Goal: Task Accomplishment & Management: Manage account settings

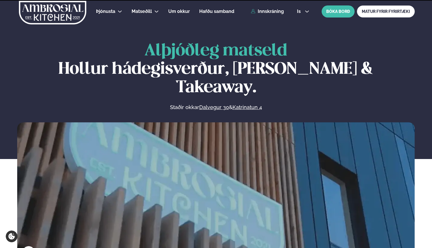
click at [294, 10] on button "is" at bounding box center [302, 11] width 21 height 5
click at [299, 23] on link "en" at bounding box center [302, 21] width 21 height 11
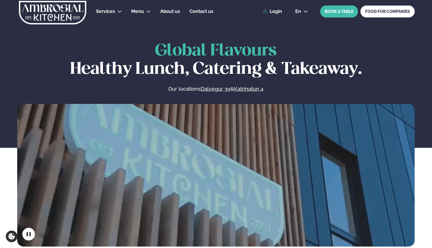
drag, startPoint x: 330, startPoint y: 15, endPoint x: 261, endPoint y: 27, distance: 70.7
click at [270, 9] on link "Login" at bounding box center [272, 11] width 19 height 5
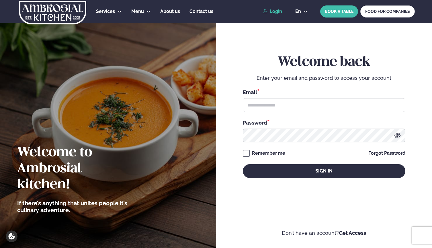
click at [282, 96] on div "Email *" at bounding box center [324, 91] width 162 height 7
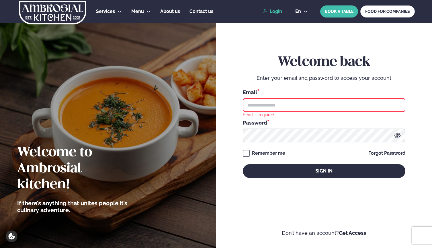
type input "**********"
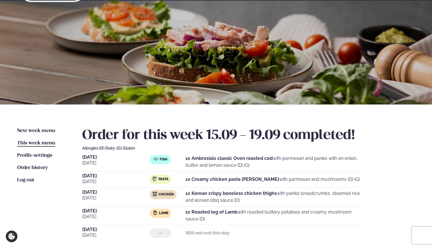
scroll to position [30, 0]
